Goal: Transaction & Acquisition: Purchase product/service

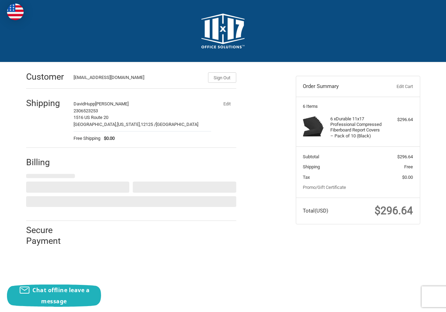
select select "US"
select select "PA"
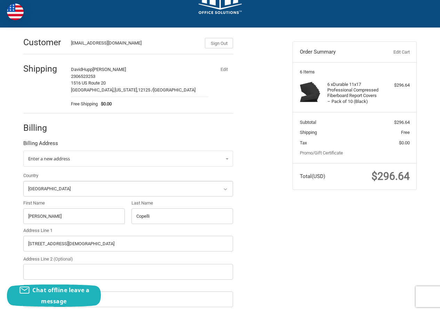
scroll to position [139, 0]
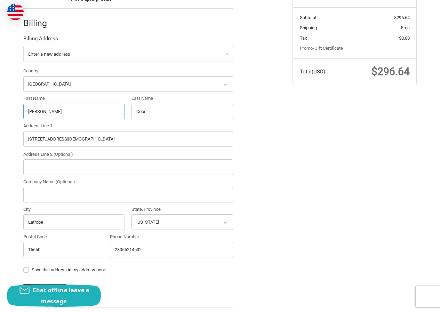
drag, startPoint x: 55, startPoint y: 108, endPoint x: 19, endPoint y: 112, distance: 35.8
click at [19, 112] on div "Customer [EMAIL_ADDRESS][DOMAIN_NAME] Sign Out Shipping DavidHupp [PERSON_NAME]…" at bounding box center [152, 128] width 269 height 411
paste input "[PERSON_NAME]"
drag, startPoint x: 49, startPoint y: 111, endPoint x: 109, endPoint y: 113, distance: 60.6
click at [109, 113] on input "[PERSON_NAME]" at bounding box center [74, 112] width 102 height 16
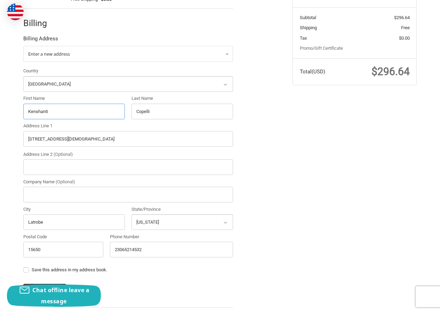
type input "Kenshanti"
drag, startPoint x: 164, startPoint y: 119, endPoint x: 47, endPoint y: 129, distance: 118.1
click at [46, 129] on div "Country Select a country [GEOGRAPHIC_DATA] [GEOGRAPHIC_DATA] [GEOGRAPHIC_DATA] …" at bounding box center [128, 164] width 217 height 193
click at [177, 107] on input "Copelli" at bounding box center [183, 112] width 102 height 16
drag, startPoint x: 106, startPoint y: 120, endPoint x: 78, endPoint y: 123, distance: 28.0
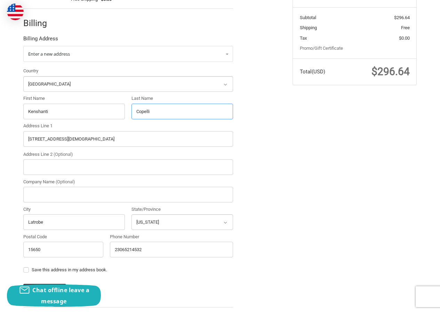
click at [79, 123] on div "Country Select a country [GEOGRAPHIC_DATA] [GEOGRAPHIC_DATA] [GEOGRAPHIC_DATA] …" at bounding box center [128, 164] width 217 height 193
paste input "Brown"
type input "Brown"
drag, startPoint x: 66, startPoint y: 144, endPoint x: 0, endPoint y: 153, distance: 66.7
click at [0, 153] on div "Customer [EMAIL_ADDRESS][DOMAIN_NAME] Sign Out Shipping DavidHupp [PERSON_NAME]…" at bounding box center [220, 132] width 440 height 418
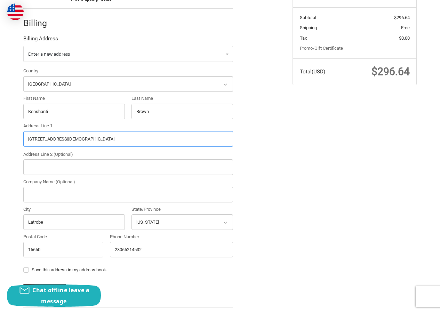
paste input
paste input "[STREET_ADDRESS]"
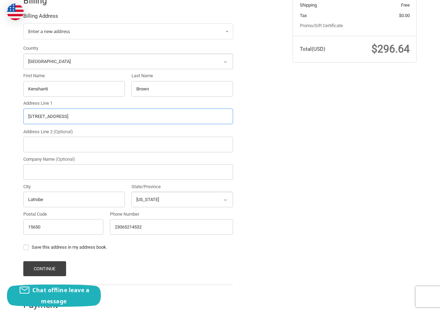
scroll to position [174, 0]
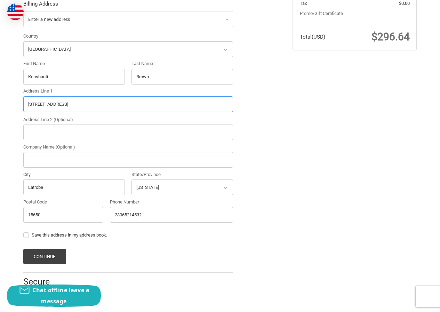
click at [108, 104] on input "[STREET_ADDRESS]" at bounding box center [128, 104] width 210 height 16
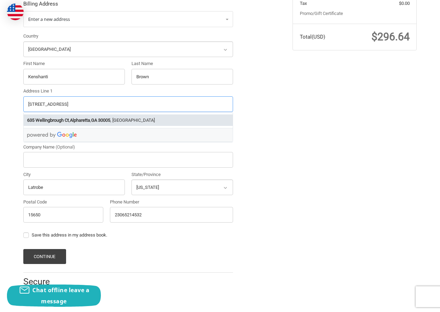
click at [110, 120] on strong "30005" at bounding box center [104, 120] width 12 height 7
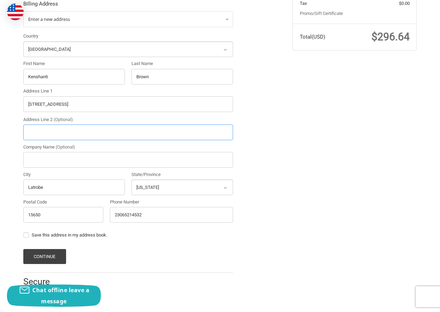
type input "[STREET_ADDRESS]"
type input "Alpharetta"
select select "GA"
type input "30005"
click at [51, 259] on button "Continue" at bounding box center [44, 256] width 43 height 15
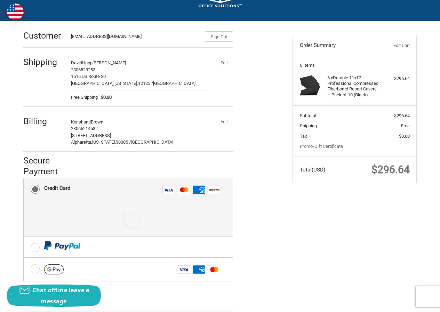
scroll to position [120, 0]
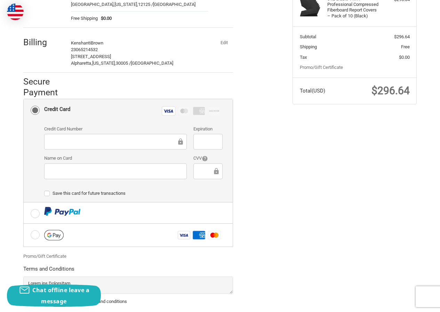
click at [216, 182] on div "Credit Card Number Expiration Name on Card CVV" at bounding box center [134, 155] width 186 height 59
click at [213, 170] on icon at bounding box center [216, 172] width 7 height 16
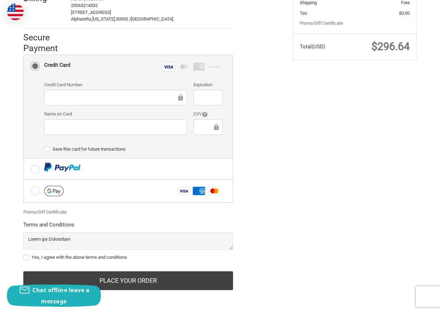
scroll to position [165, 0]
click at [55, 255] on label "Yes, I agree with the above terms and conditions" at bounding box center [128, 258] width 210 height 6
click at [52, 257] on label "Yes, I agree with the above terms and conditions" at bounding box center [128, 258] width 210 height 6
click at [24, 254] on input "Yes, I agree with the above terms and conditions" at bounding box center [23, 254] width 0 height 0
checkbox input "true"
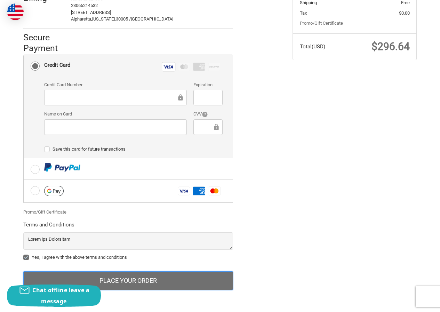
click at [119, 280] on button "Place Your Order" at bounding box center [128, 281] width 210 height 19
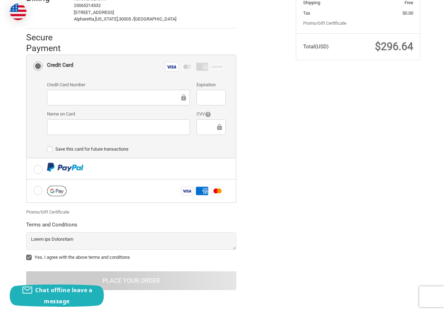
scroll to position [0, 0]
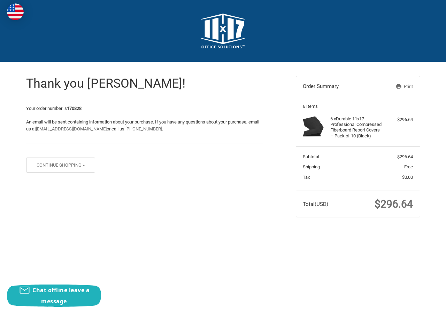
click at [81, 108] on strong "170828" at bounding box center [74, 108] width 15 height 5
copy strong "170828"
click at [385, 204] on span "$296.64" at bounding box center [393, 204] width 38 height 12
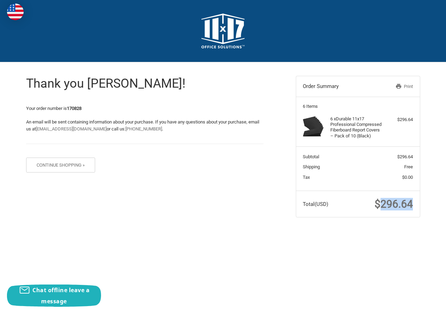
copy span "296.64"
